Goal: Navigation & Orientation: Find specific page/section

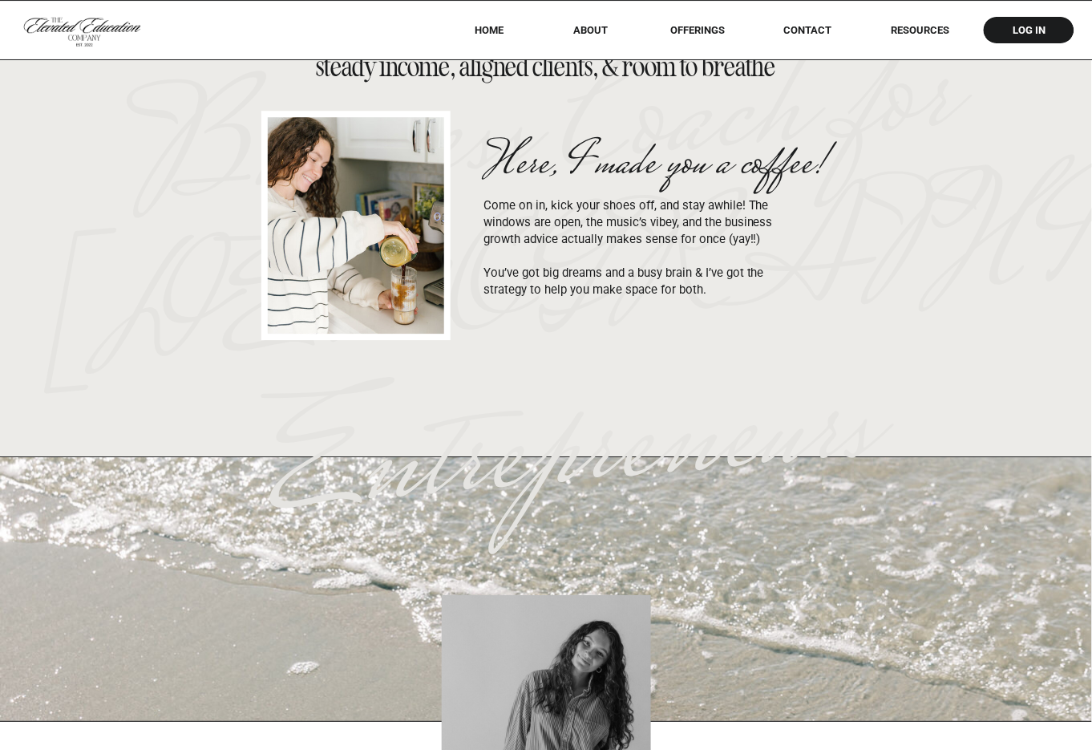
scroll to position [1199, 0]
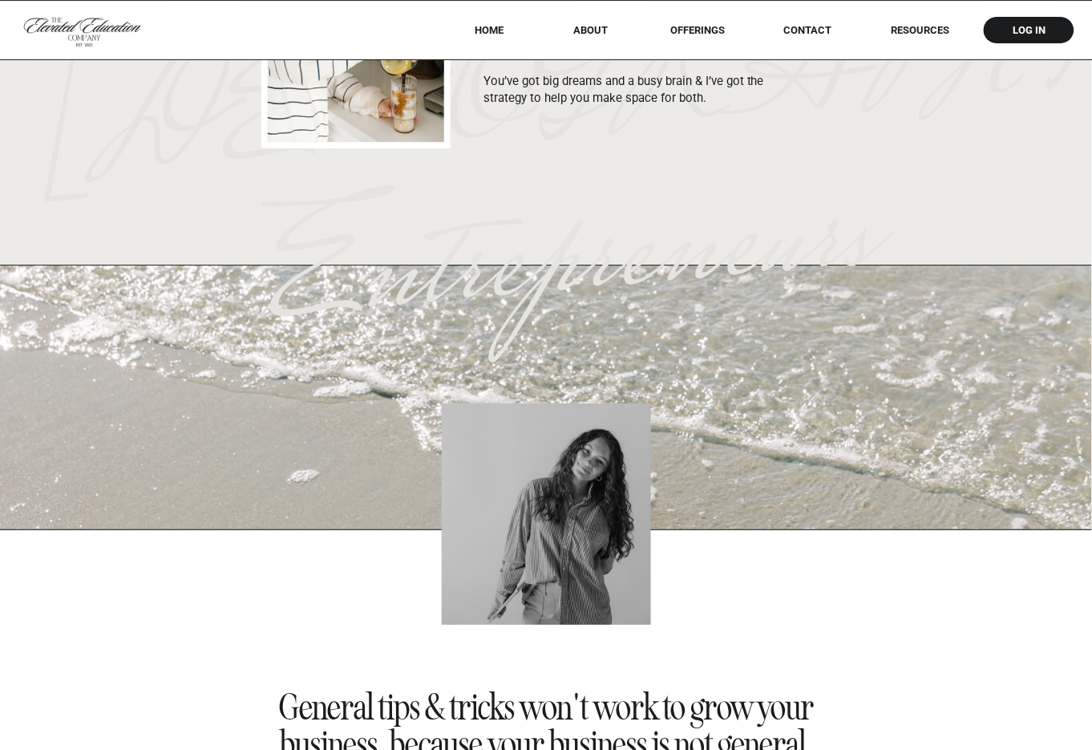
click at [697, 34] on nav "offerings" at bounding box center [698, 30] width 100 height 12
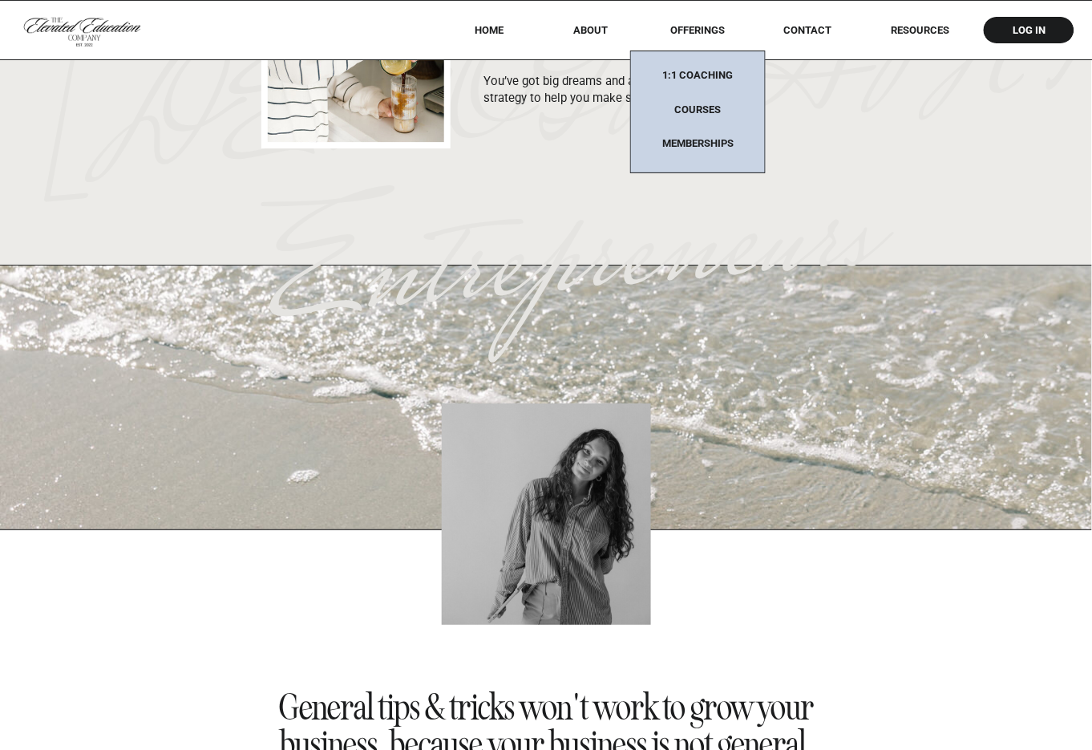
click at [698, 77] on nav "1:1 coaching" at bounding box center [698, 79] width 100 height 21
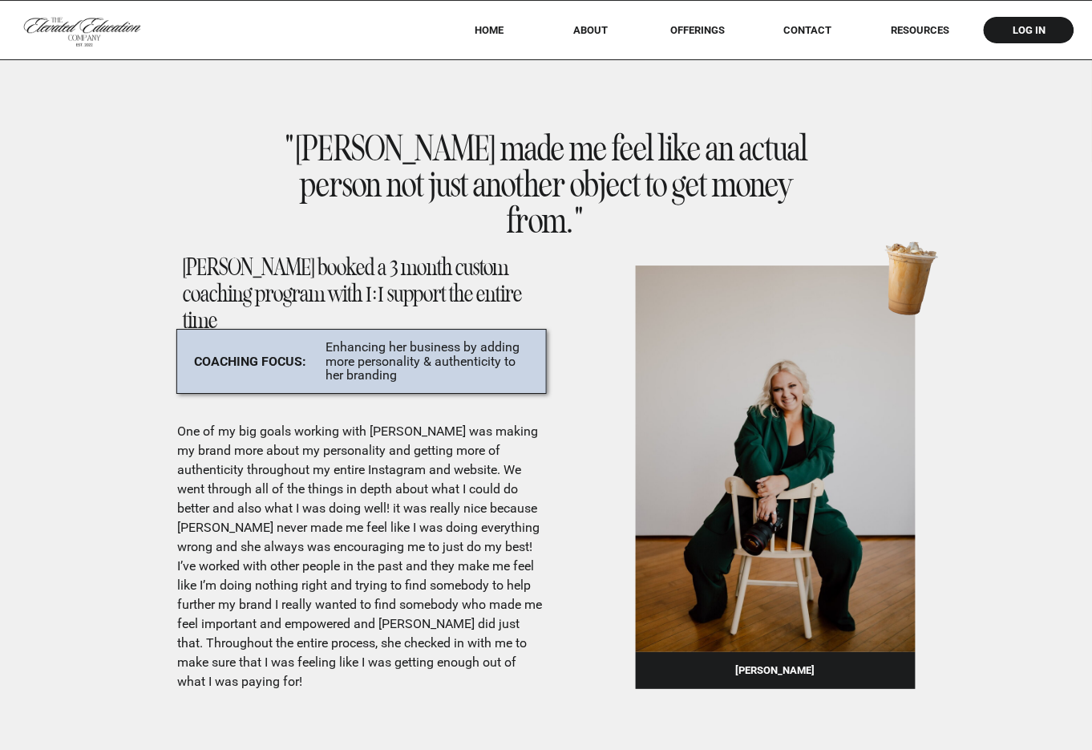
scroll to position [8687, 0]
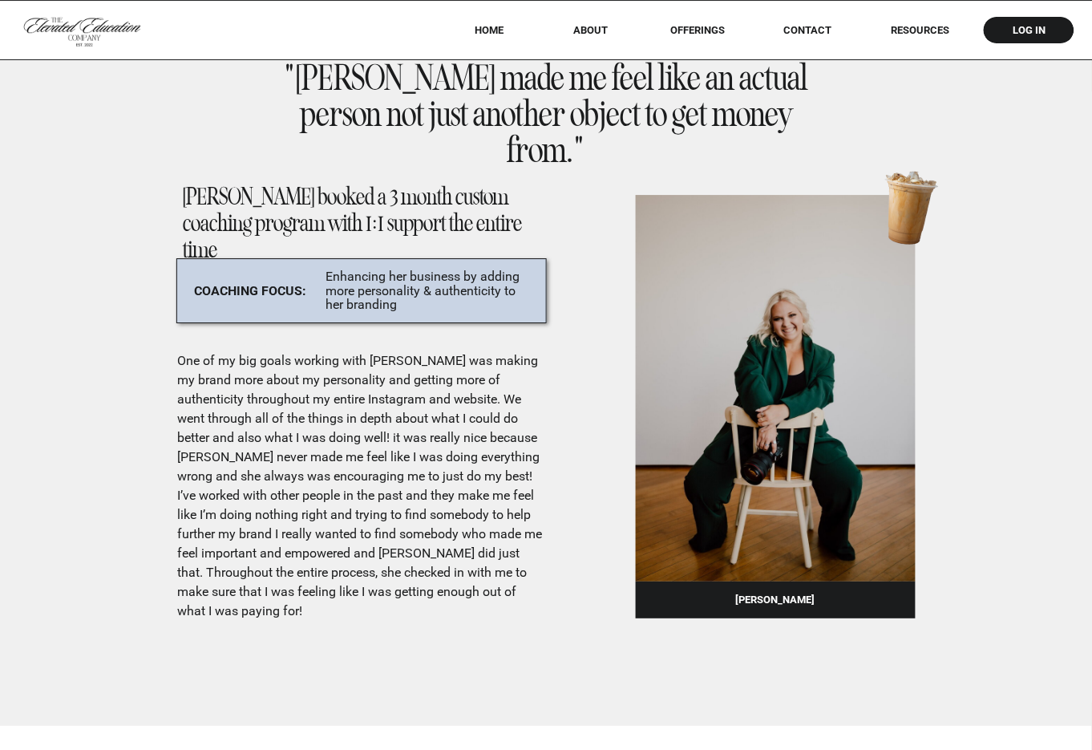
click at [499, 26] on nav "HOME" at bounding box center [489, 30] width 71 height 12
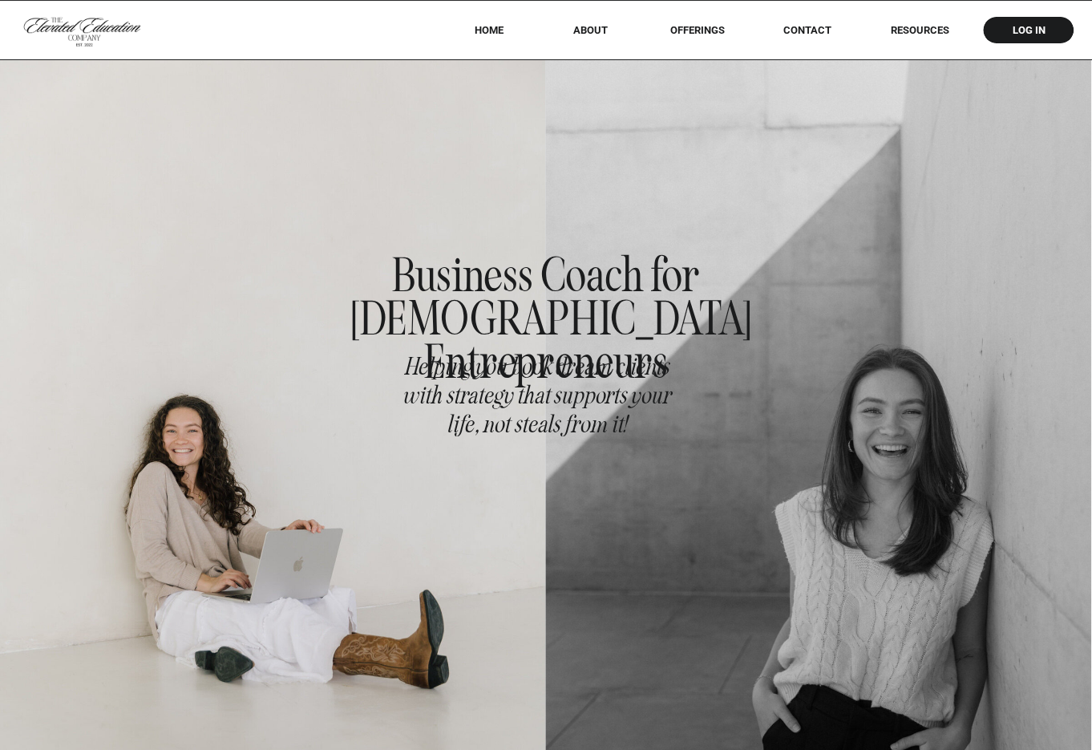
click at [696, 29] on nav "offerings" at bounding box center [698, 30] width 100 height 12
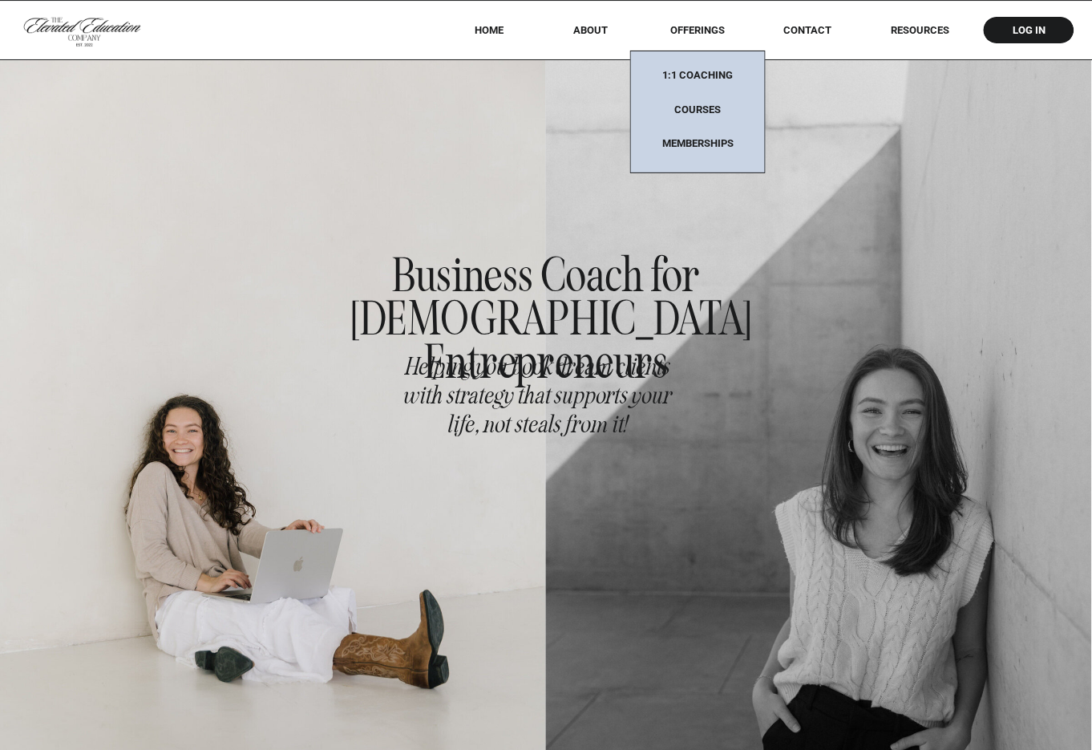
click at [701, 25] on nav "offerings" at bounding box center [698, 30] width 100 height 12
click at [809, 266] on div at bounding box center [819, 434] width 546 height 750
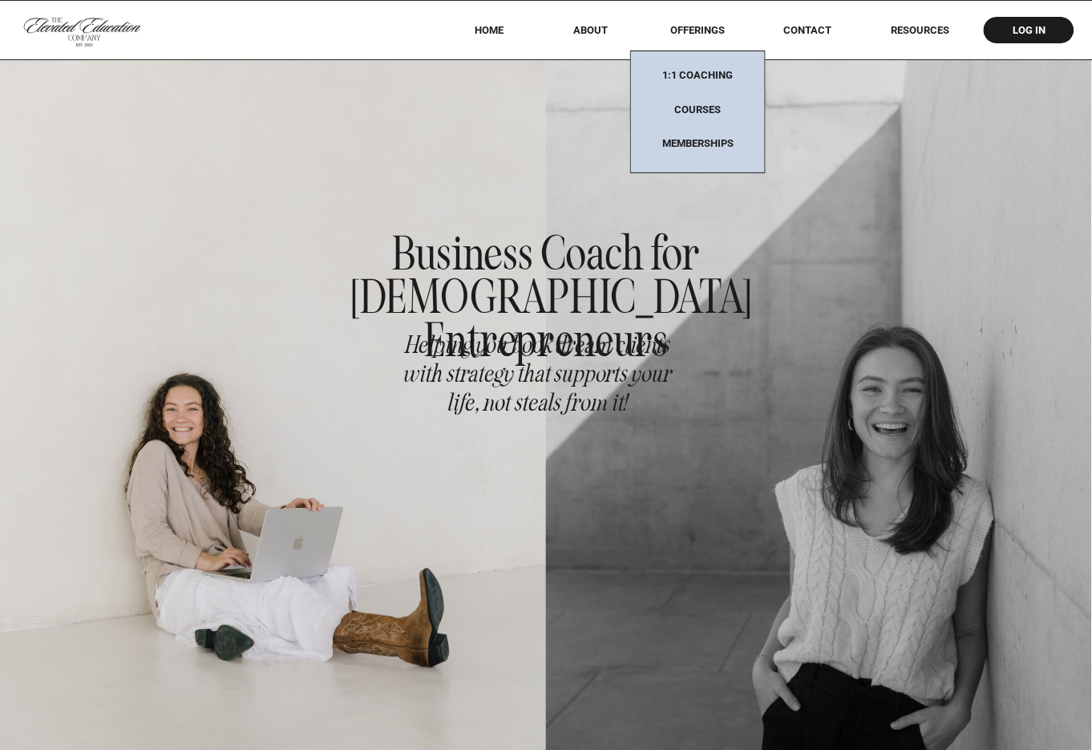
scroll to position [22, 0]
click at [540, 284] on h1 "Business Coach for [DEMOGRAPHIC_DATA] Entrepreneurs" at bounding box center [546, 314] width 390 height 164
click at [694, 30] on nav "offerings" at bounding box center [698, 30] width 100 height 12
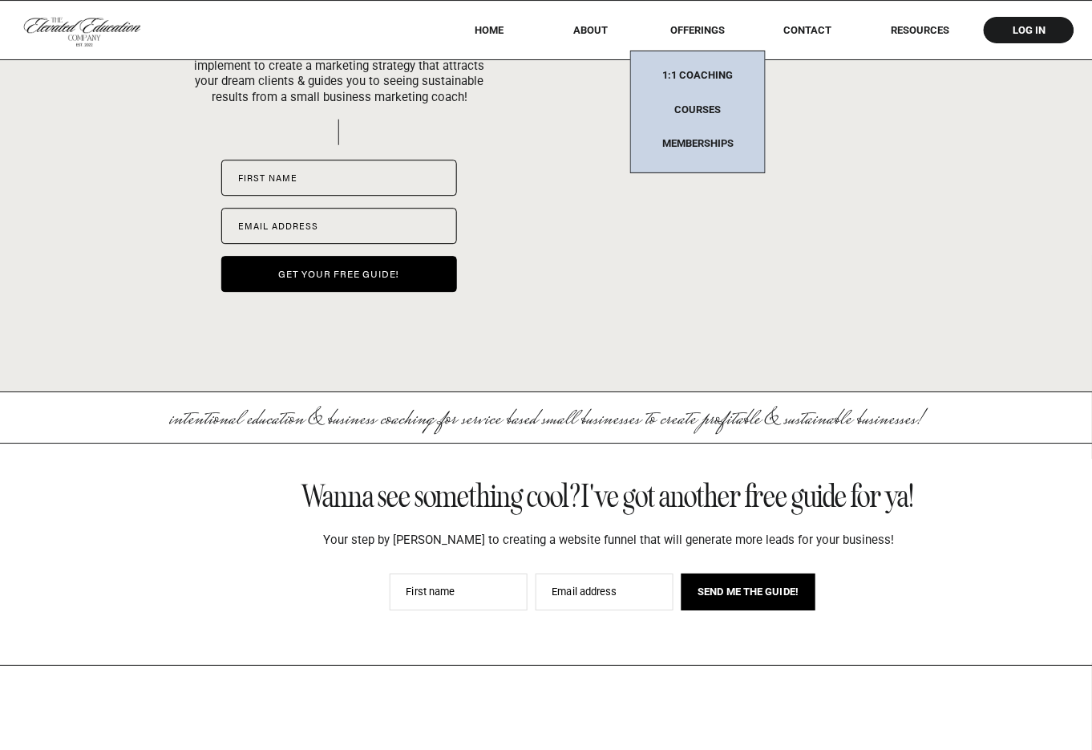
scroll to position [6726, 0]
